Goal: Task Accomplishment & Management: Manage account settings

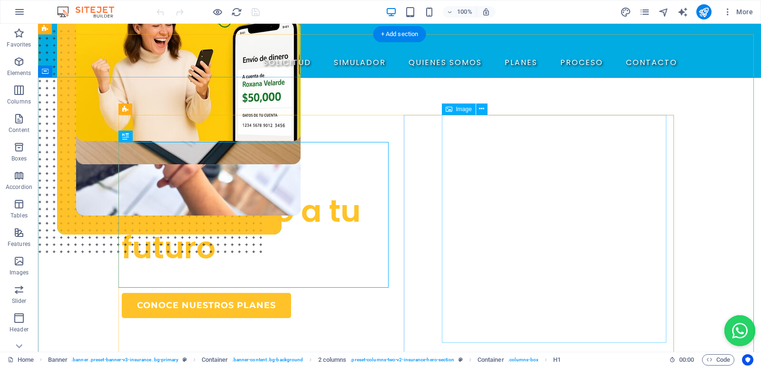
scroll to position [48, 0]
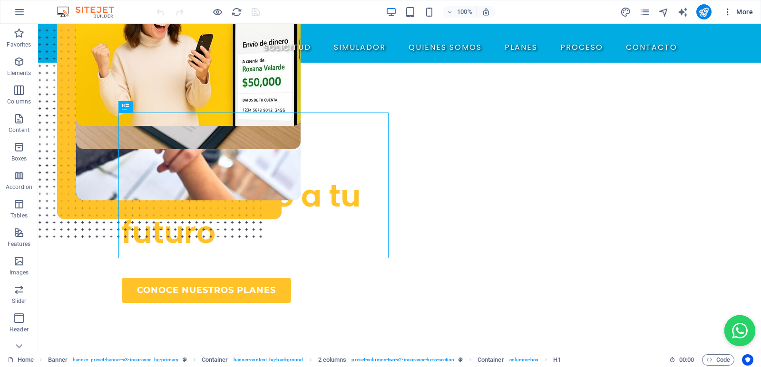
click at [741, 12] on span "More" at bounding box center [738, 12] width 30 height 10
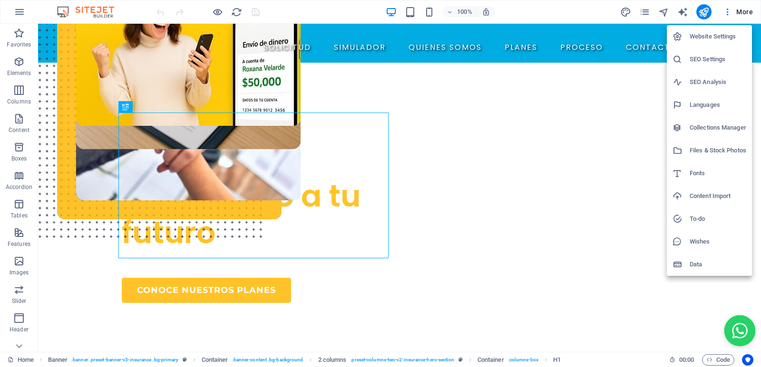
click at [721, 35] on h6 "Website Settings" at bounding box center [717, 36] width 57 height 11
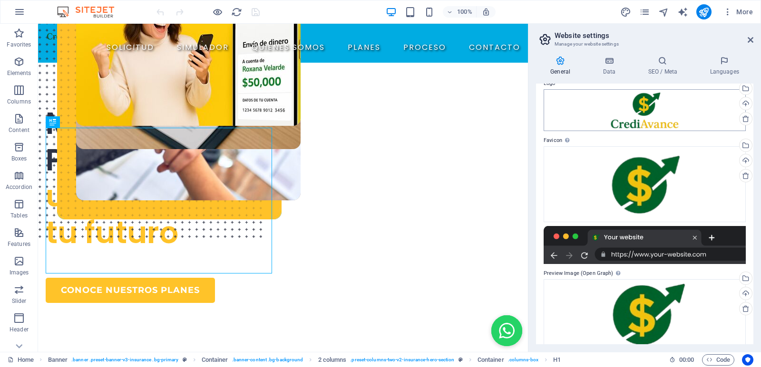
scroll to position [84, 0]
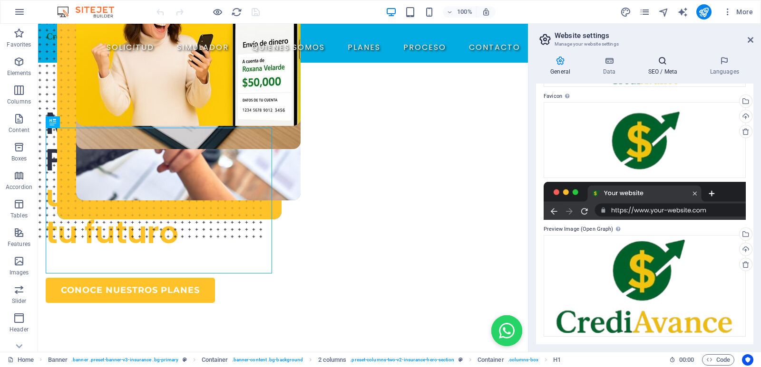
click at [667, 64] on icon at bounding box center [662, 61] width 58 height 10
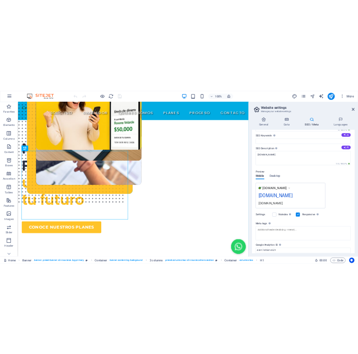
scroll to position [89, 0]
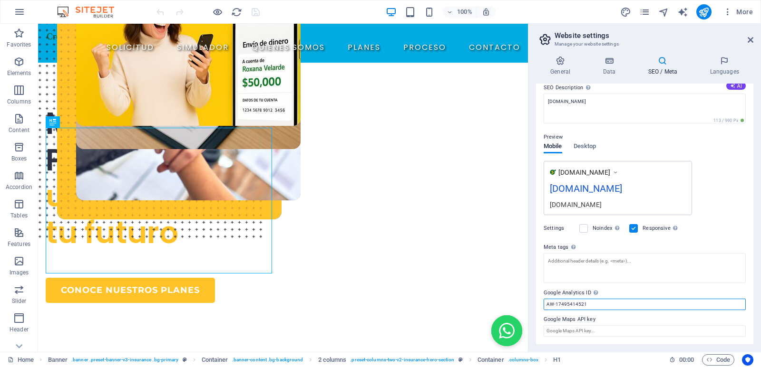
click at [596, 305] on input "AW-17495414521" at bounding box center [644, 304] width 202 height 11
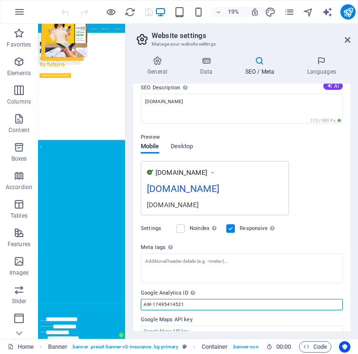
click at [192, 305] on input "AW-17495414521" at bounding box center [242, 304] width 202 height 11
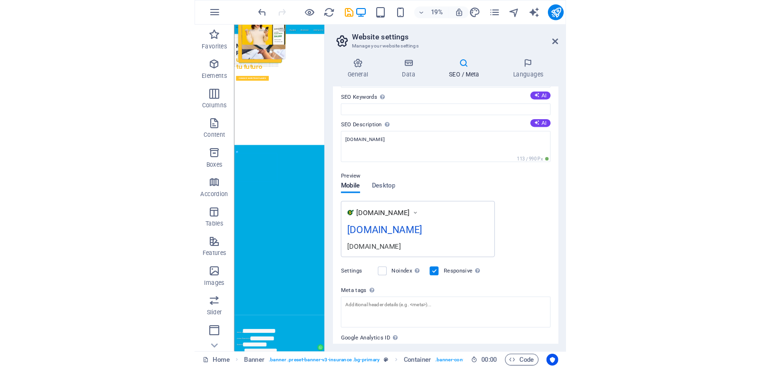
scroll to position [0, 0]
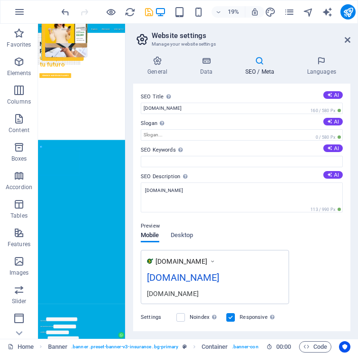
type input "AW-17477143063"
click at [148, 12] on icon "save" at bounding box center [149, 12] width 11 height 11
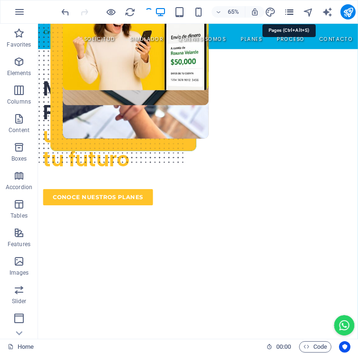
click at [289, 12] on icon "pages" at bounding box center [289, 12] width 11 height 11
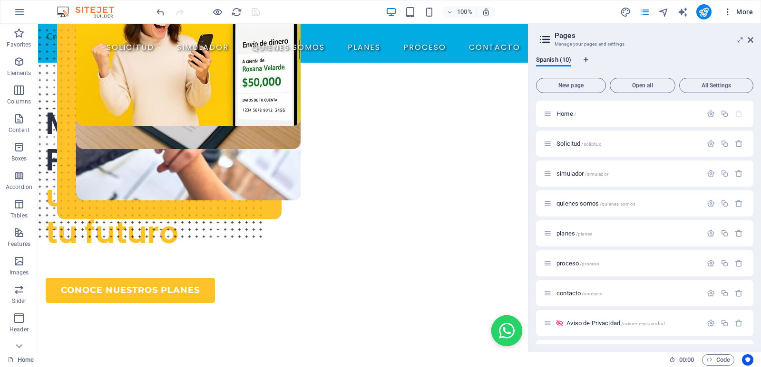
click at [739, 12] on span "More" at bounding box center [738, 12] width 30 height 10
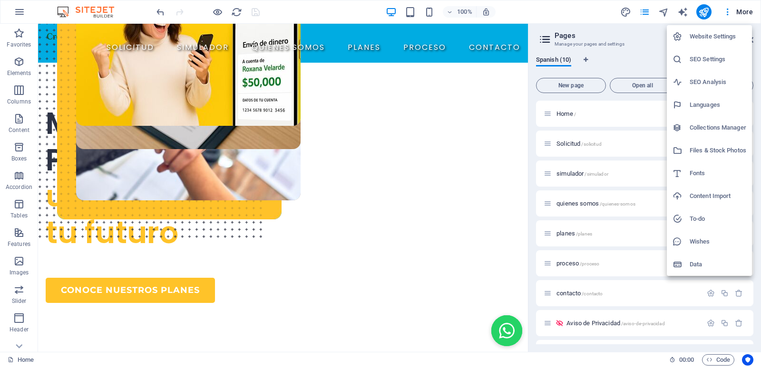
click at [720, 62] on h6 "SEO Settings" at bounding box center [717, 59] width 57 height 11
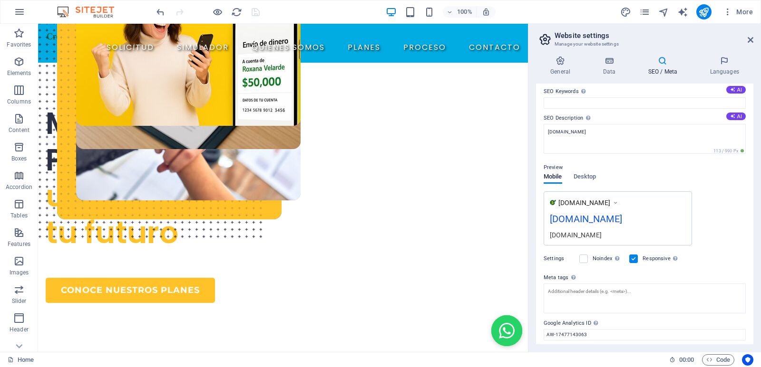
scroll to position [89, 0]
